Goal: Task Accomplishment & Management: Manage account settings

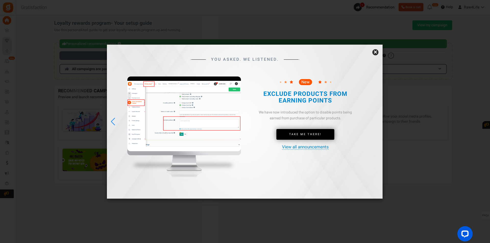
click at [376, 53] on link "×" at bounding box center [375, 52] width 6 height 6
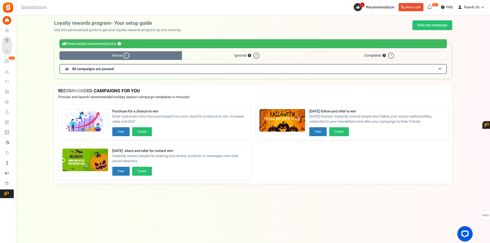
click at [144, 55] on span "Active 1" at bounding box center [120, 55] width 122 height 9
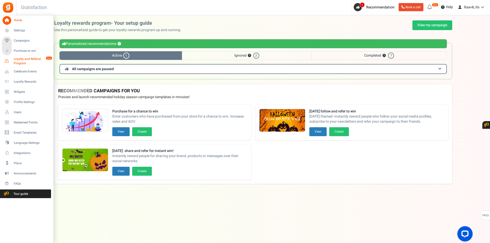
click at [21, 59] on span "Loyalty and Referral Program" at bounding box center [32, 61] width 37 height 9
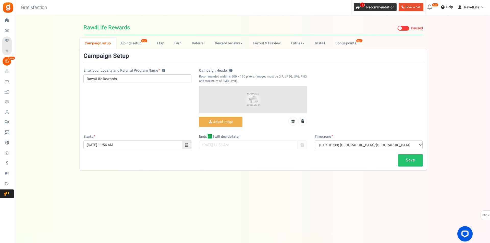
click at [359, 7] on span "1" at bounding box center [358, 7] width 8 height 8
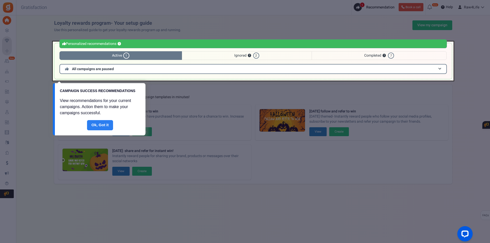
click at [100, 127] on link "Done" at bounding box center [100, 125] width 26 height 10
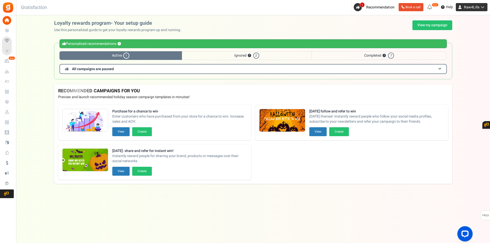
click at [482, 7] on icon at bounding box center [481, 7] width 5 height 4
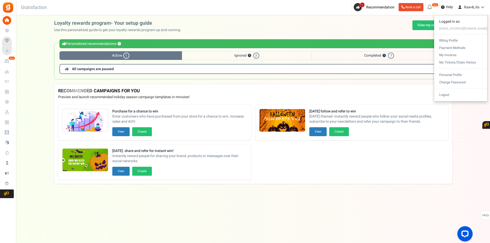
click at [468, 126] on div "Under maintenance we will be back soon We apologize for any inconvenience. The …" at bounding box center [253, 111] width 474 height 192
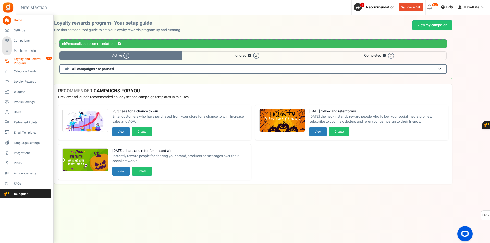
click at [24, 61] on span "Loyalty and Referral Program" at bounding box center [32, 61] width 37 height 9
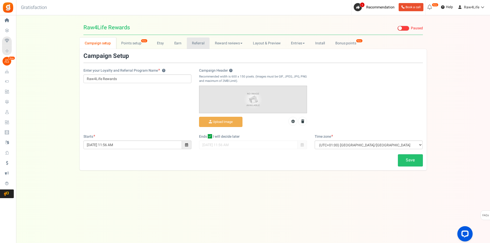
click at [202, 44] on link "Referral" at bounding box center [198, 43] width 23 height 11
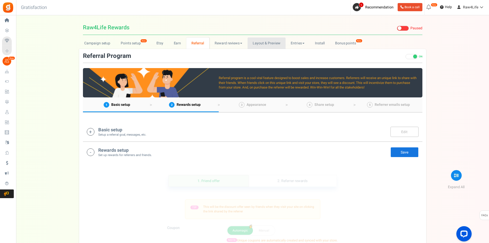
click at [271, 43] on link "Layout & Preview" at bounding box center [266, 43] width 38 height 11
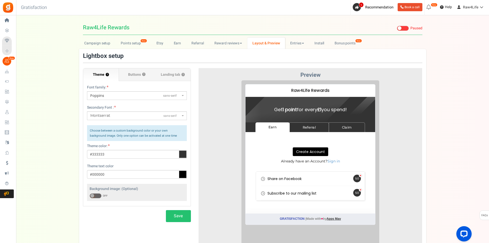
click at [398, 27] on span at bounding box center [399, 28] width 4 height 4
click at [397, 27] on input "Live Paused" at bounding box center [397, 28] width 0 height 3
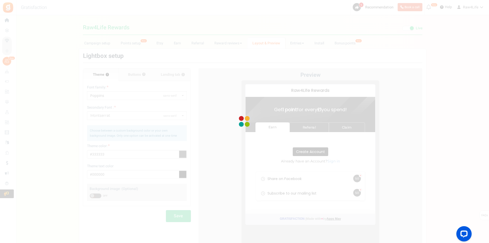
click at [410, 28] on div at bounding box center [244, 121] width 489 height 243
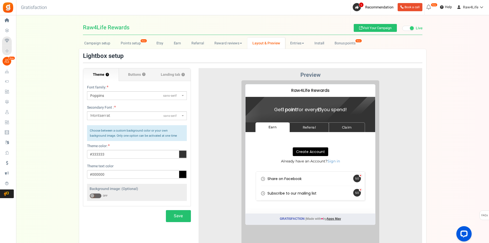
click at [412, 29] on span at bounding box center [412, 28] width 4 height 4
click at [402, 29] on input "Live Paused" at bounding box center [402, 28] width 0 height 3
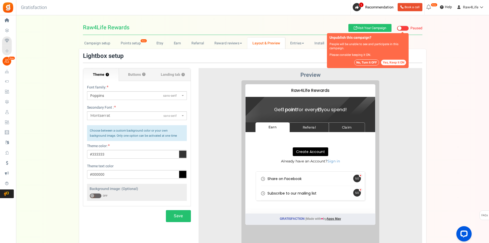
click at [373, 62] on button "No, Turn it OFF" at bounding box center [366, 62] width 25 height 6
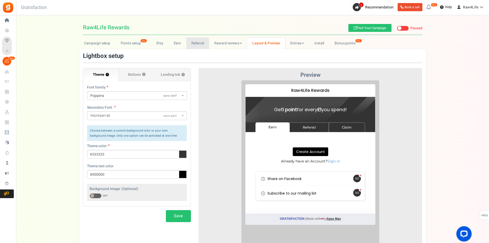
click at [192, 41] on link "Referral" at bounding box center [197, 43] width 23 height 11
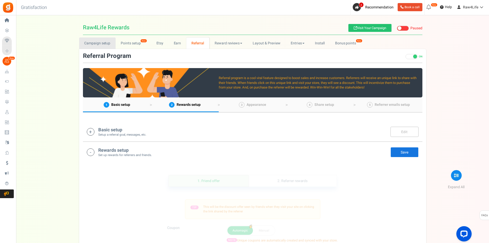
click at [94, 45] on link "Campaign setup" at bounding box center [97, 43] width 36 height 11
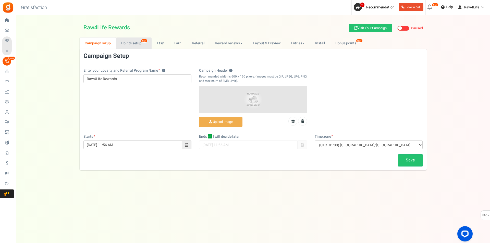
click at [122, 44] on link "Points setup New" at bounding box center [133, 43] width 35 height 11
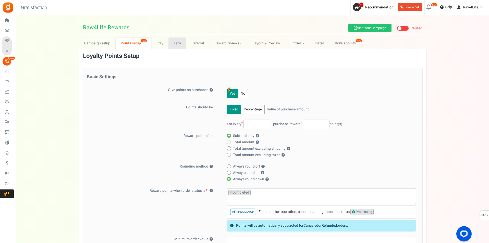
click at [182, 45] on link "Earn" at bounding box center [177, 43] width 18 height 11
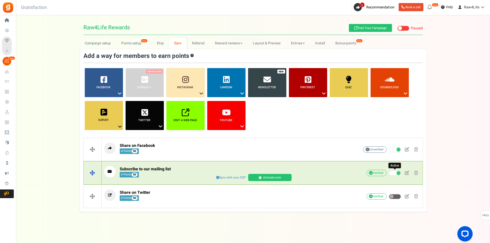
click at [399, 175] on span at bounding box center [395, 173] width 12 height 5
click at [389, 175] on input "Active" at bounding box center [389, 173] width 0 height 3
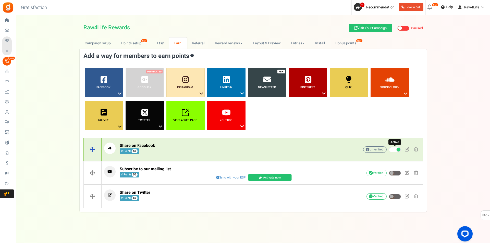
click at [398, 150] on span at bounding box center [398, 150] width 4 height 4
click at [389, 150] on input "Active" at bounding box center [389, 149] width 0 height 3
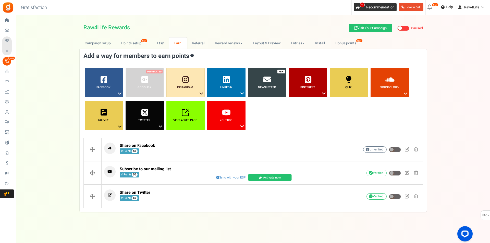
click at [357, 6] on icon at bounding box center [357, 7] width 3 height 3
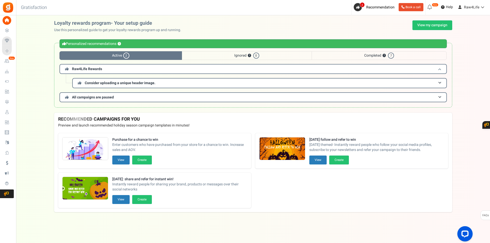
click at [443, 69] on h3 "Raw4Life Rewards" at bounding box center [252, 69] width 387 height 10
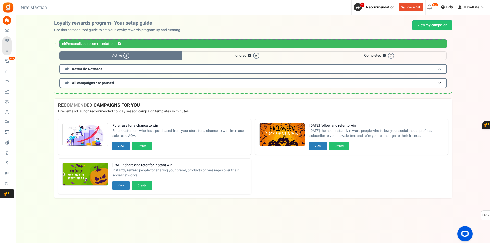
click at [443, 69] on h3 "Raw4Life Rewards" at bounding box center [252, 69] width 387 height 10
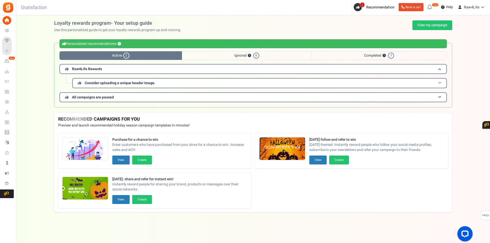
click at [440, 82] on span at bounding box center [439, 83] width 3 height 4
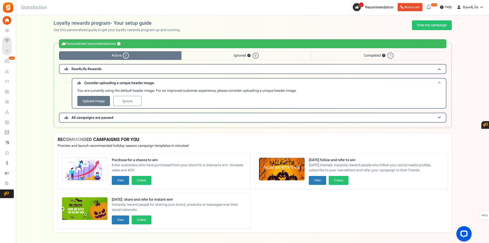
click at [440, 82] on span at bounding box center [439, 83] width 3 height 4
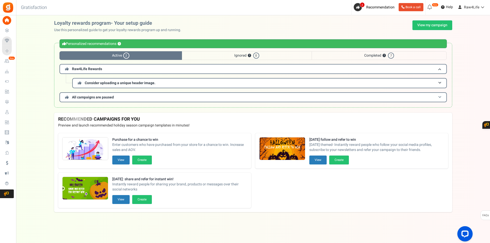
click at [438, 97] on span at bounding box center [439, 97] width 3 height 4
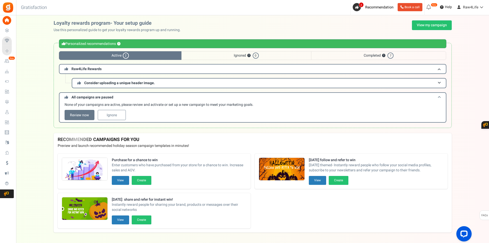
click at [440, 97] on span at bounding box center [439, 97] width 3 height 4
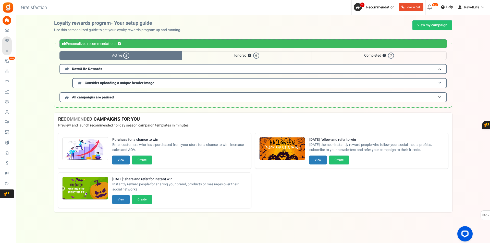
click at [148, 82] on span "Consider uploading a unique header image." at bounding box center [120, 82] width 71 height 5
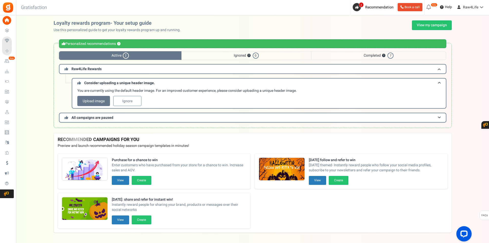
click at [82, 5] on div "Back to Home Back to program setup Gratisfaction 0 WARNING 2 Recommendation Boo…" at bounding box center [252, 7] width 474 height 15
drag, startPoint x: 81, startPoint y: 5, endPoint x: 83, endPoint y: 3, distance: 3.8
click at [83, 3] on div "Back to Home Back to program setup Gratisfaction 0 WARNING 2 Recommendation Boo…" at bounding box center [252, 7] width 474 height 15
